Goal: Information Seeking & Learning: Learn about a topic

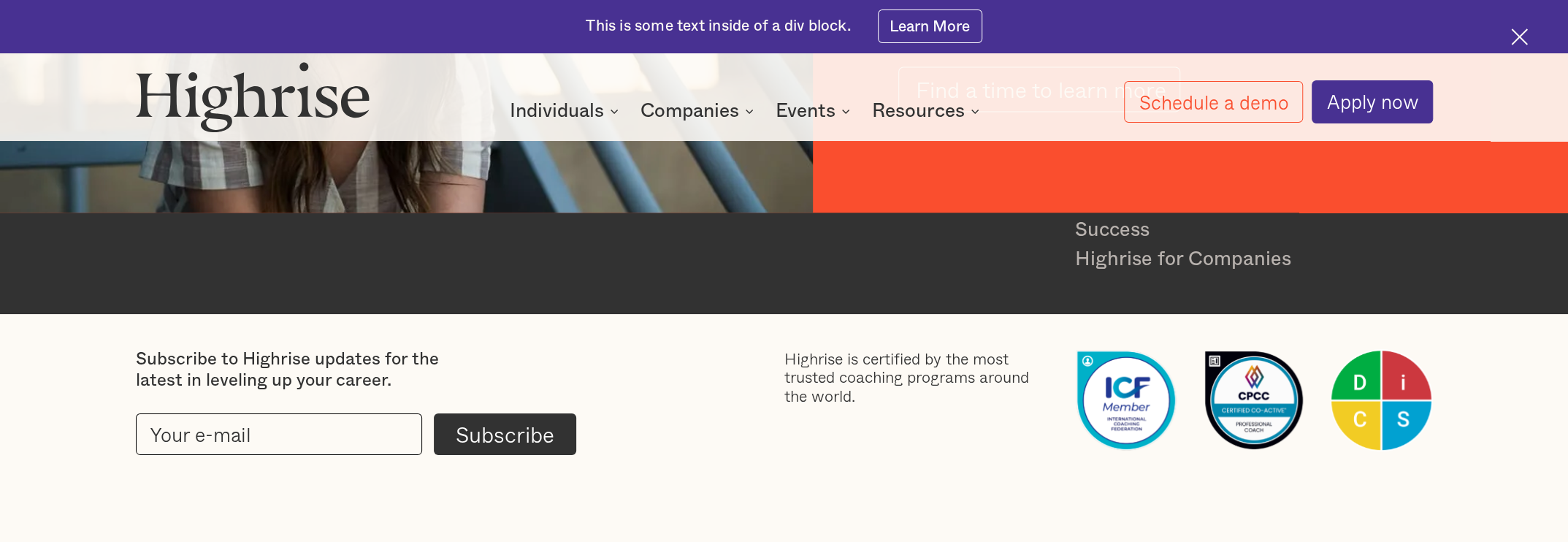
scroll to position [2995, 0]
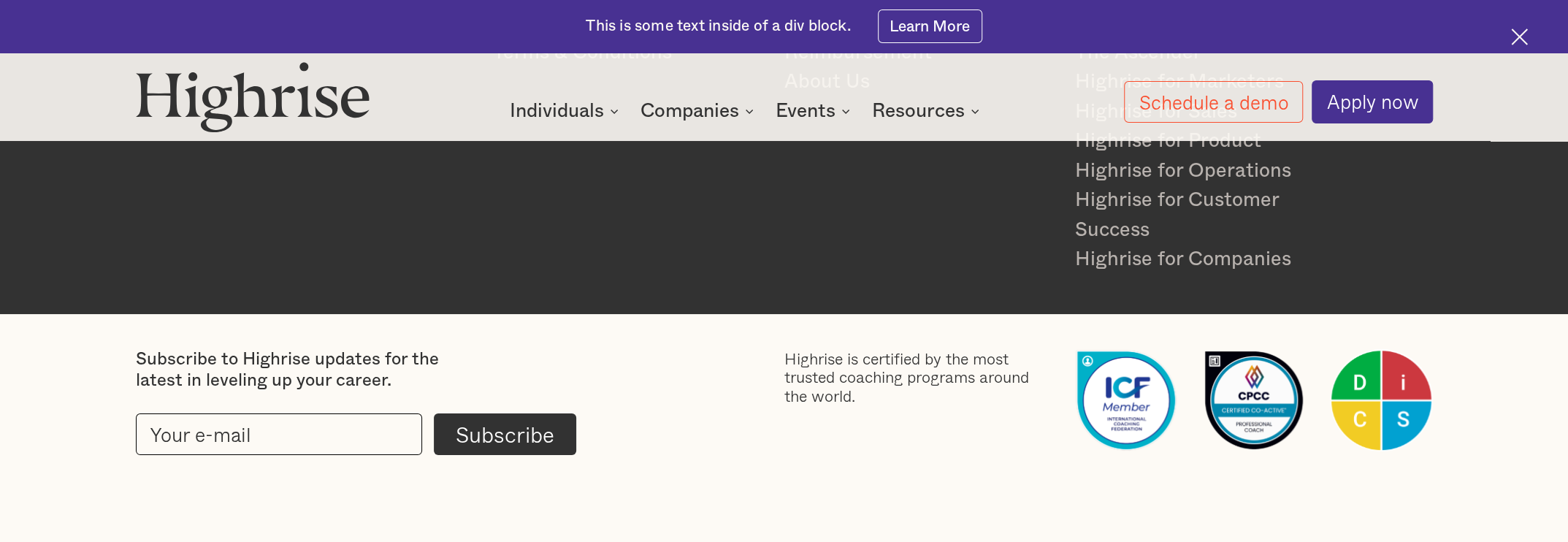
click at [995, 386] on div "Highrise is certified by the most trusted coaching programs around the world." at bounding box center [917, 377] width 267 height 55
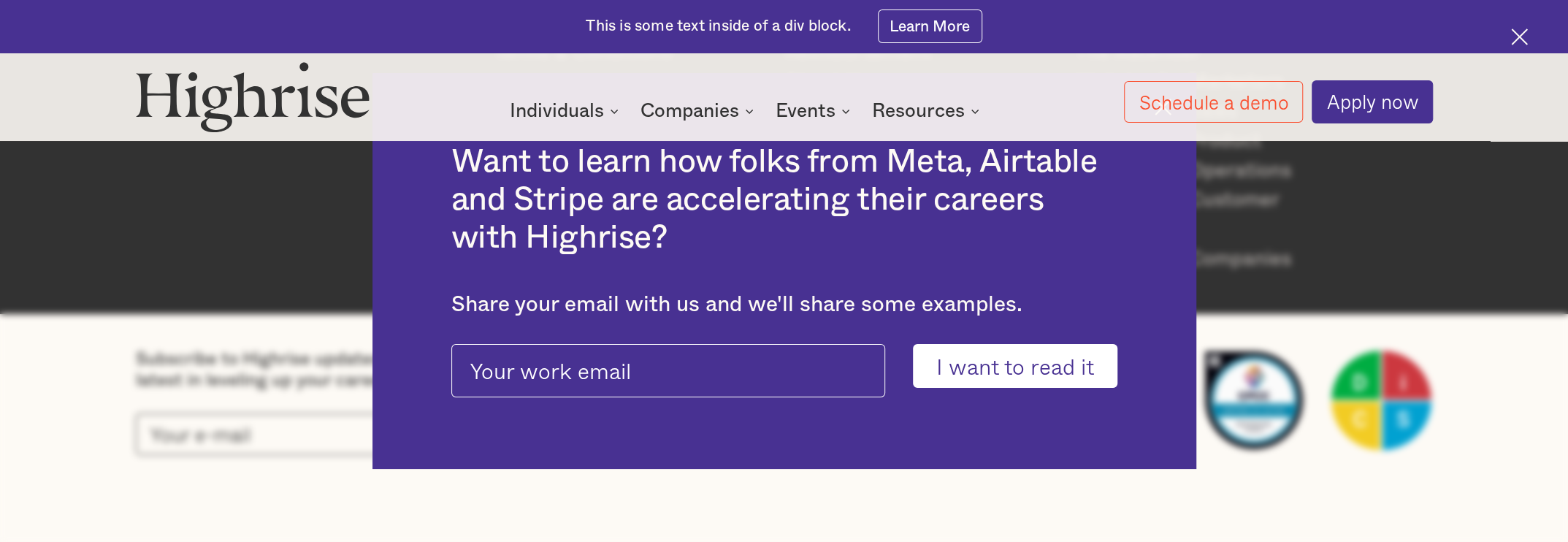
scroll to position [0, 0]
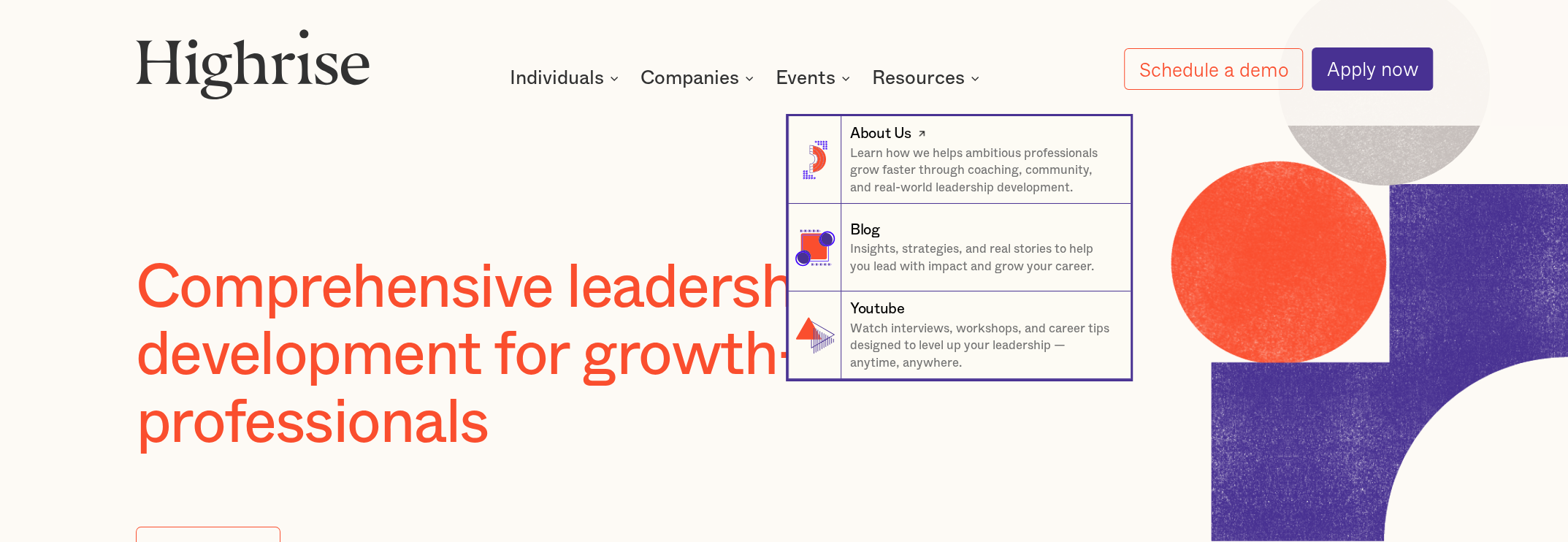
click at [850, 171] on p "Learn how we helps ambitious professionals grow faster through coaching, commun…" at bounding box center [981, 171] width 263 height 52
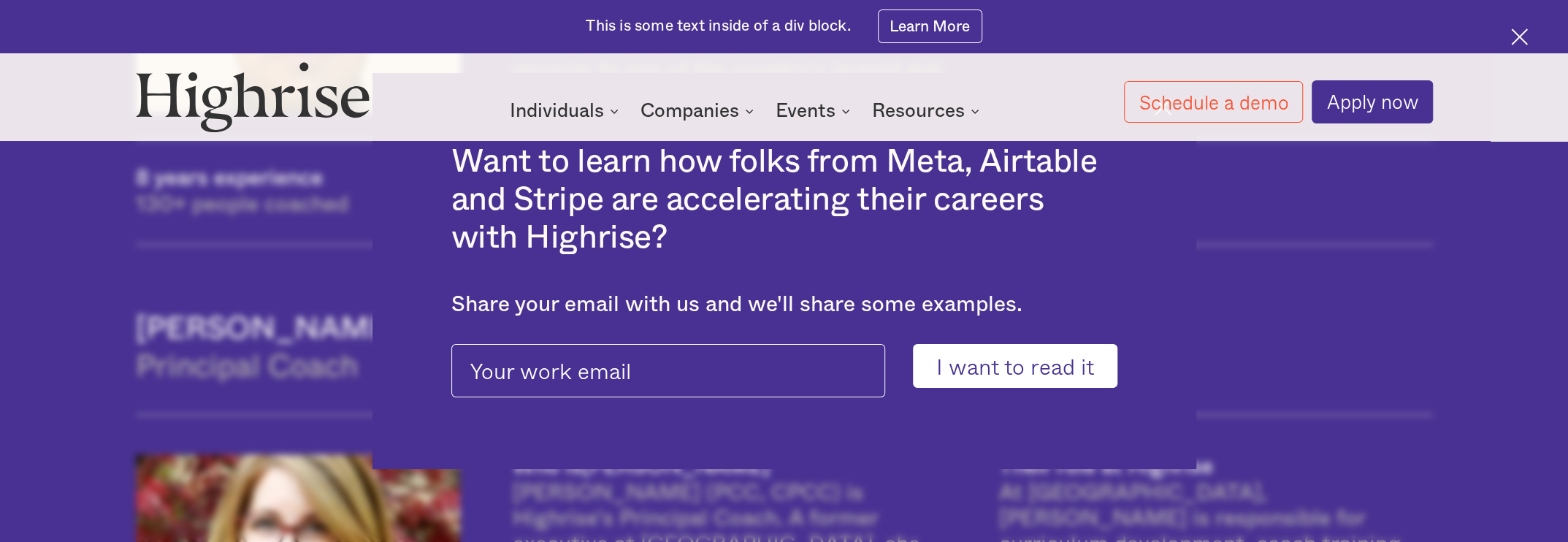
scroll to position [1753, 0]
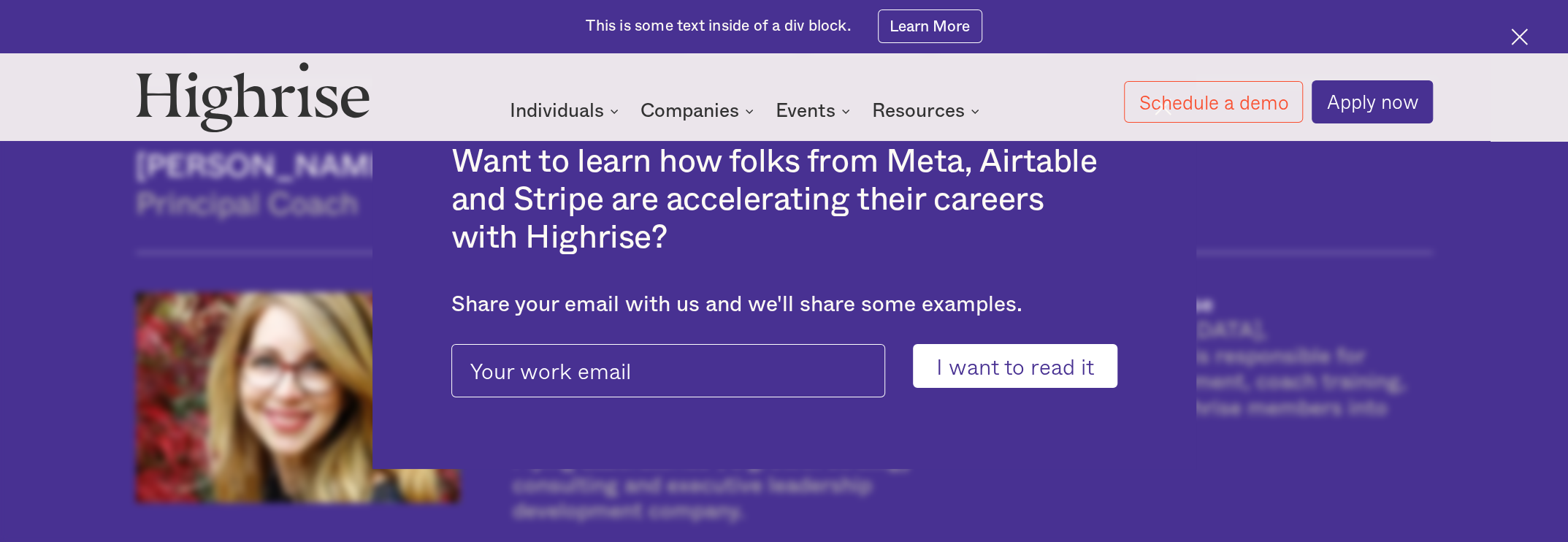
drag, startPoint x: 27, startPoint y: 319, endPoint x: 77, endPoint y: 331, distance: 51.4
click at [77, 331] on div "Want to learn how folks from Meta, Airtable and Stripe are accelerating their c…" at bounding box center [784, 271] width 1568 height 542
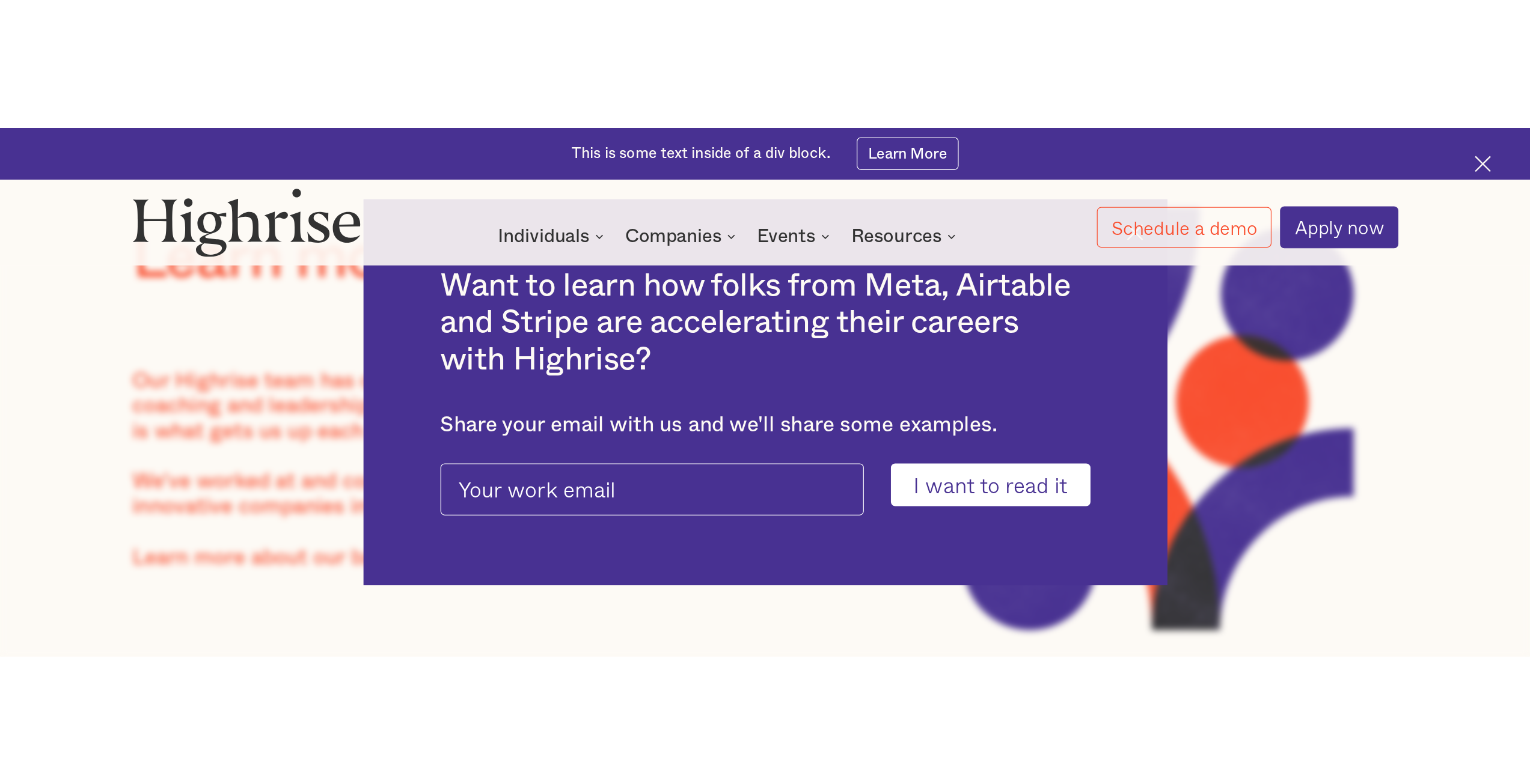
scroll to position [240, 0]
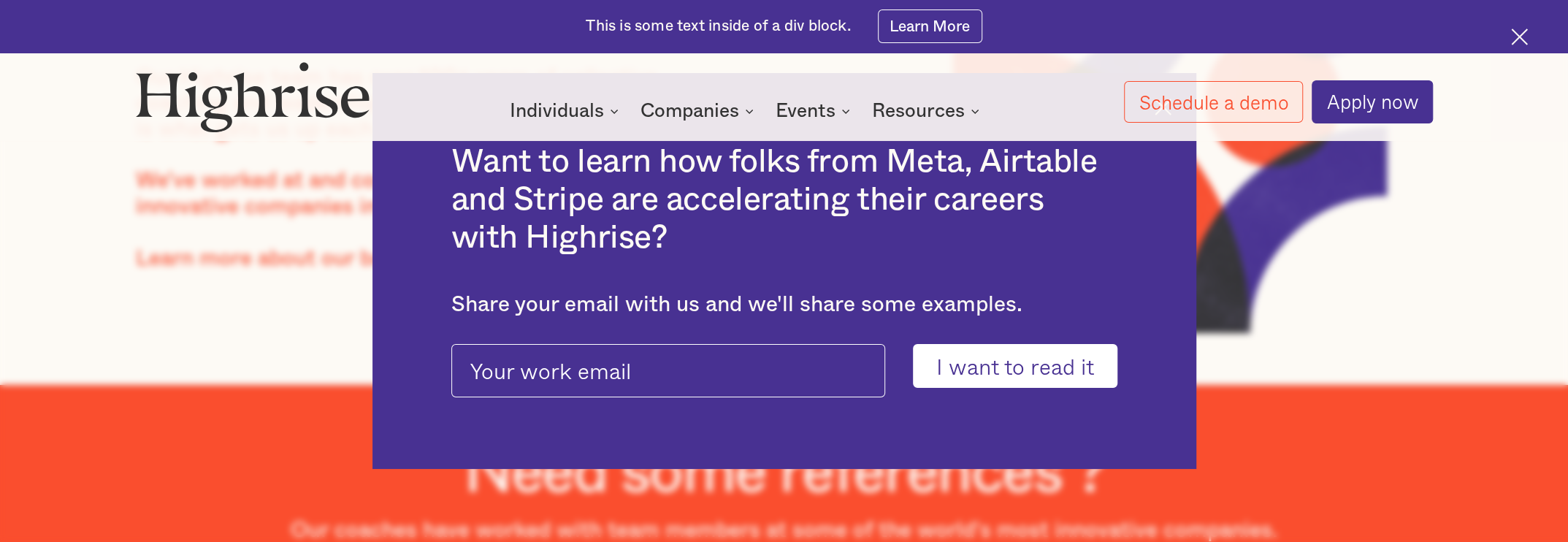
drag, startPoint x: 1111, startPoint y: 106, endPoint x: 1007, endPoint y: 102, distance: 104.1
click at [1007, 101] on div "How it works Individuals Programs 1 Highrise Leader A 6-month program to grow l…" at bounding box center [747, 112] width 753 height 24
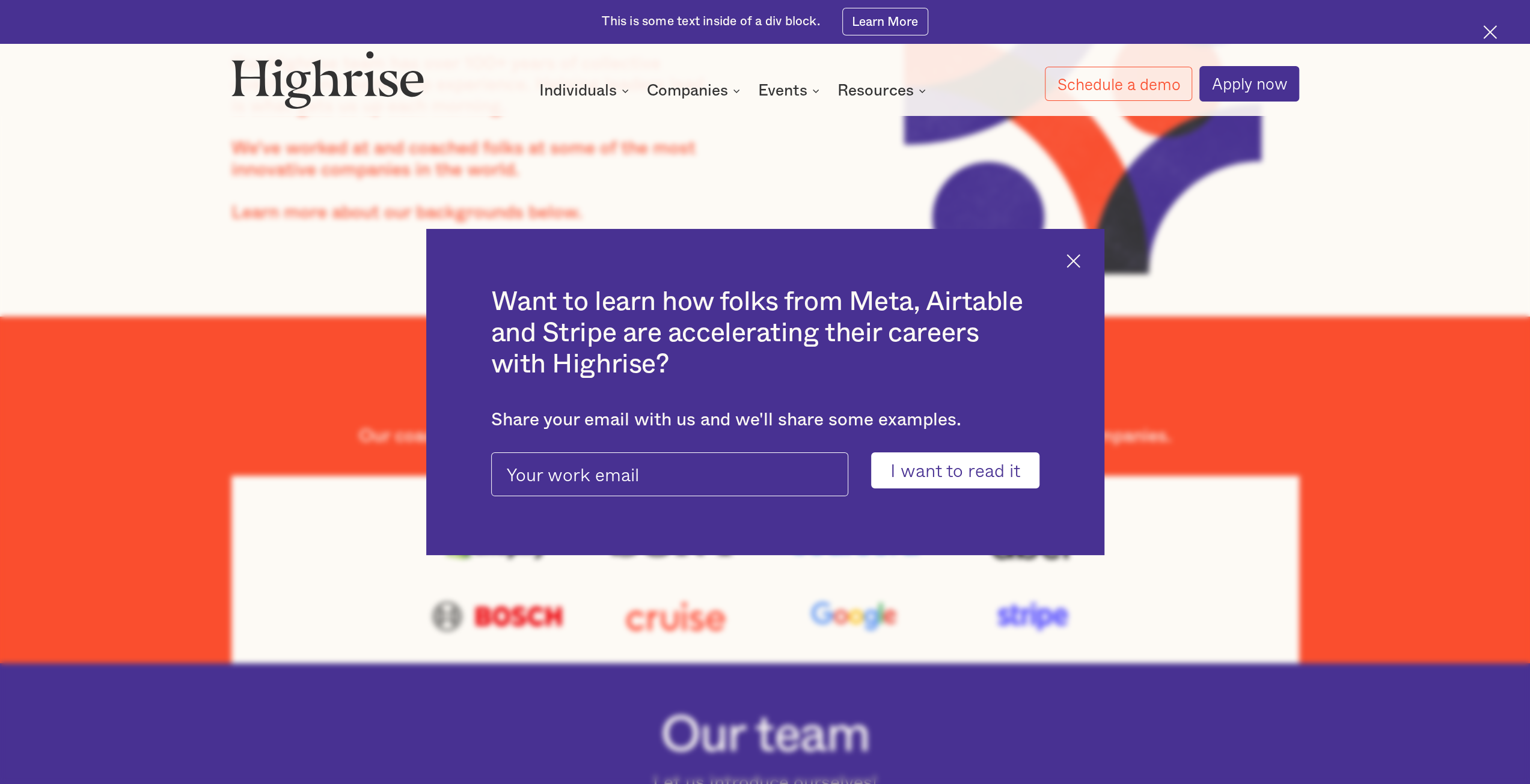
click at [1074, 253] on div "Want to learn how folks from Meta, Airtable and Stripe are accelerating their c…" at bounding box center [765, 392] width 678 height 326
click at [1080, 257] on img at bounding box center [1073, 260] width 14 height 14
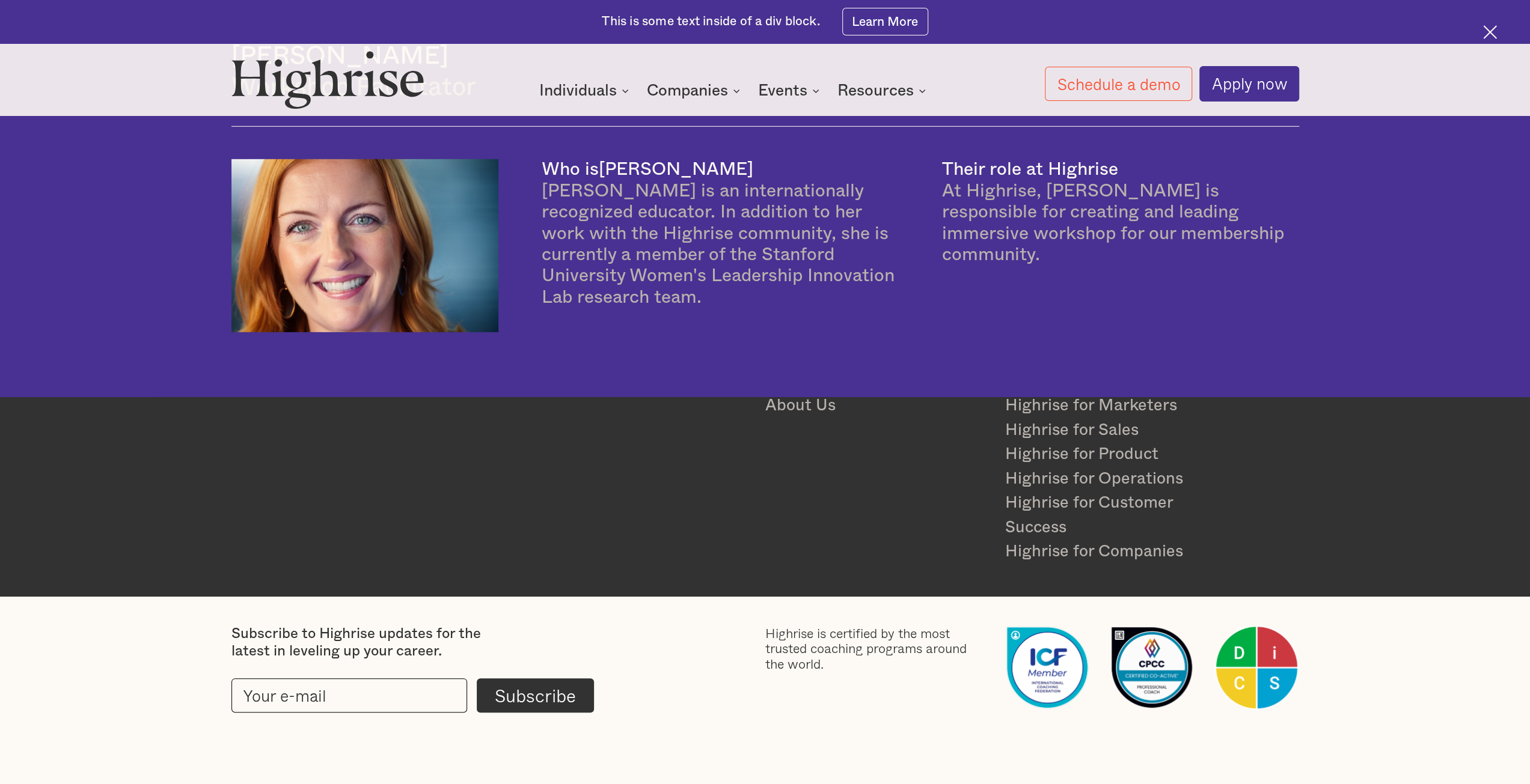
scroll to position [0, 0]
